Goal: Transaction & Acquisition: Purchase product/service

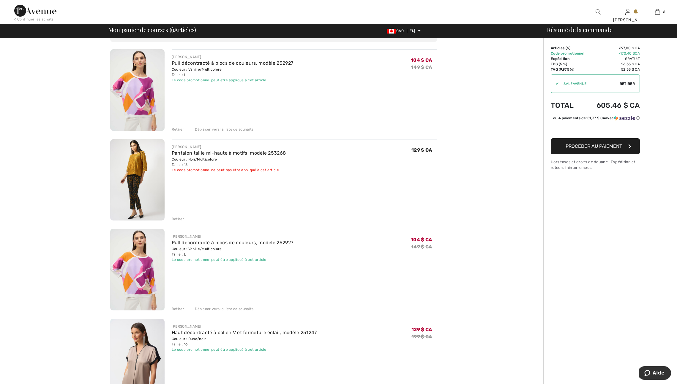
scroll to position [37, 0]
click at [179, 131] on font "Retirer" at bounding box center [178, 129] width 12 height 4
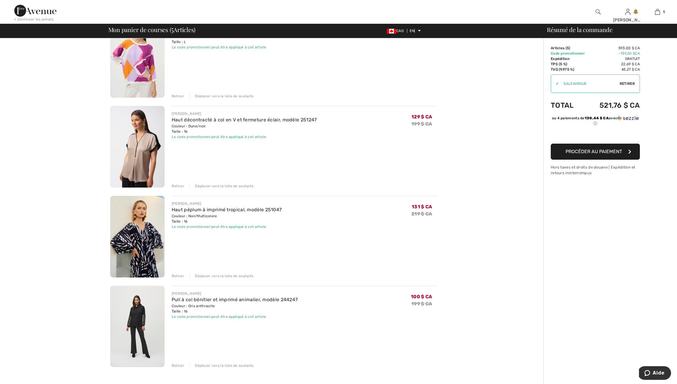
scroll to position [160, 0]
click at [177, 278] on font "Retirer" at bounding box center [178, 276] width 12 height 4
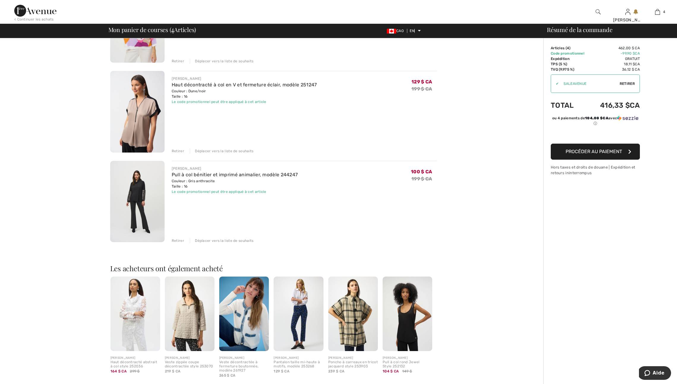
scroll to position [194, 0]
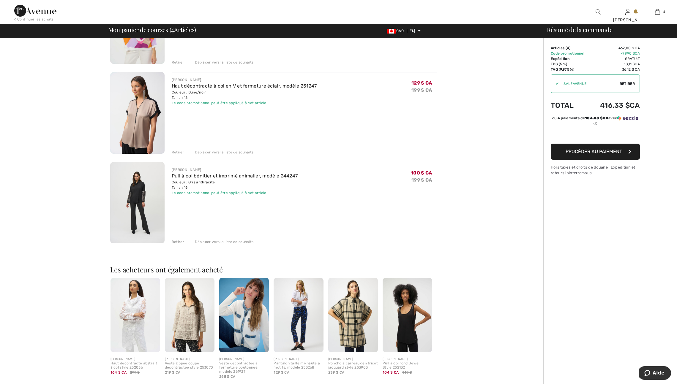
click at [140, 214] on img at bounding box center [137, 203] width 54 height 82
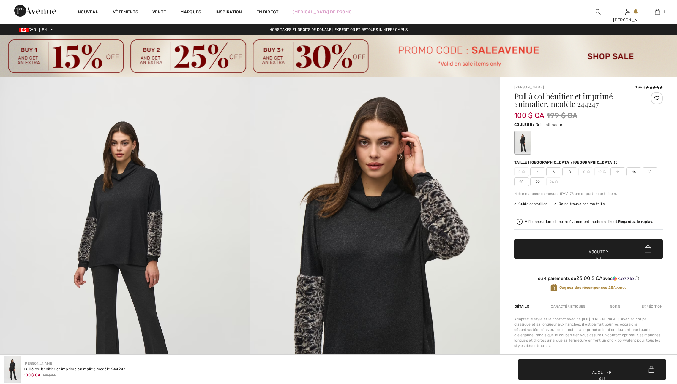
checkbox input "true"
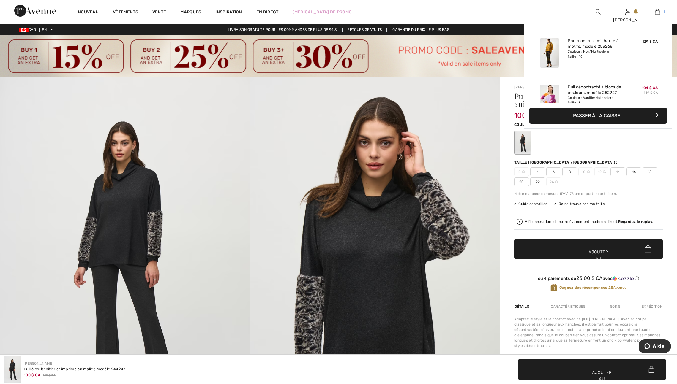
click at [660, 12] on link "4" at bounding box center [656, 11] width 29 height 7
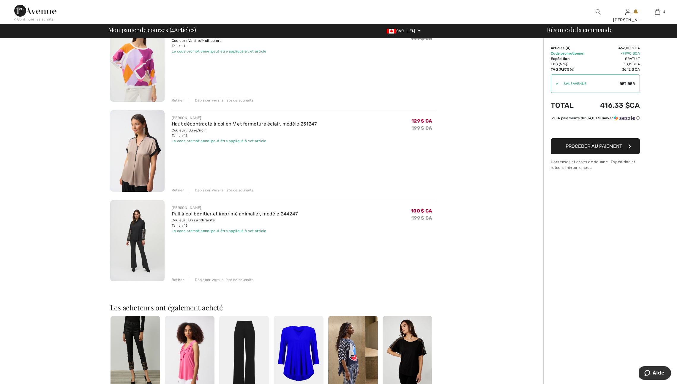
scroll to position [163, 0]
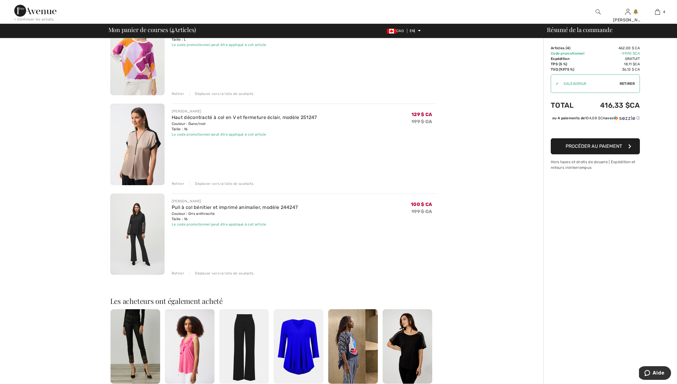
click at [180, 275] on font "Retirer" at bounding box center [178, 273] width 12 height 4
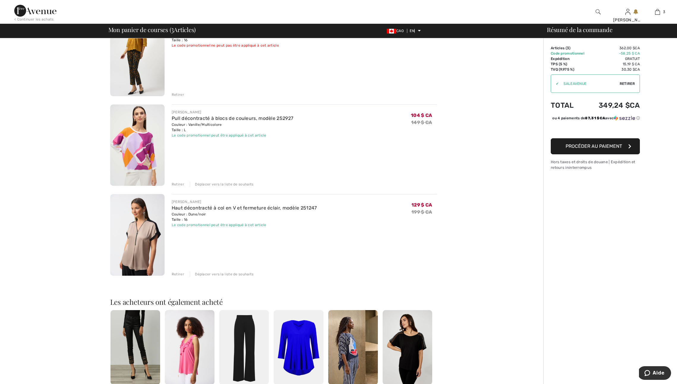
scroll to position [73, 0]
click at [180, 186] on font "Retirer" at bounding box center [178, 184] width 12 height 4
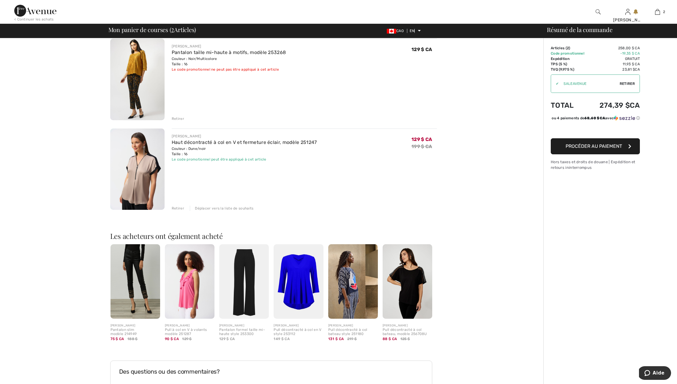
scroll to position [49, 0]
click at [145, 191] on img at bounding box center [137, 169] width 54 height 82
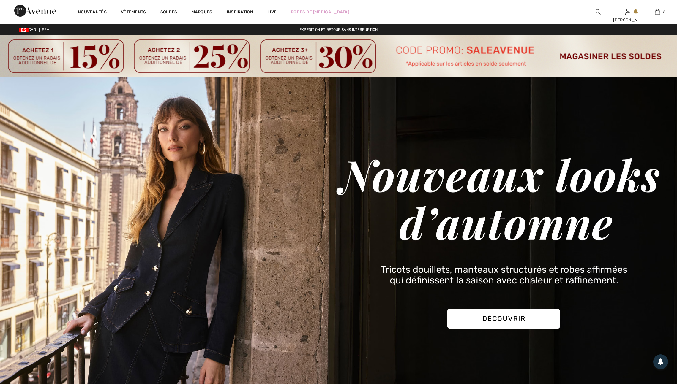
click at [659, 12] on link "2" at bounding box center [656, 11] width 29 height 7
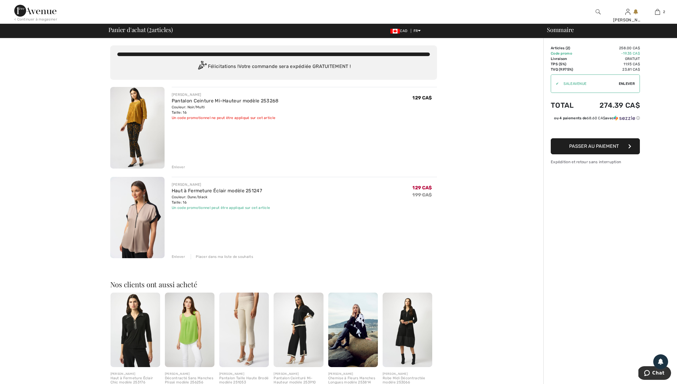
click at [134, 153] on img at bounding box center [137, 128] width 54 height 82
